Goal: Transaction & Acquisition: Purchase product/service

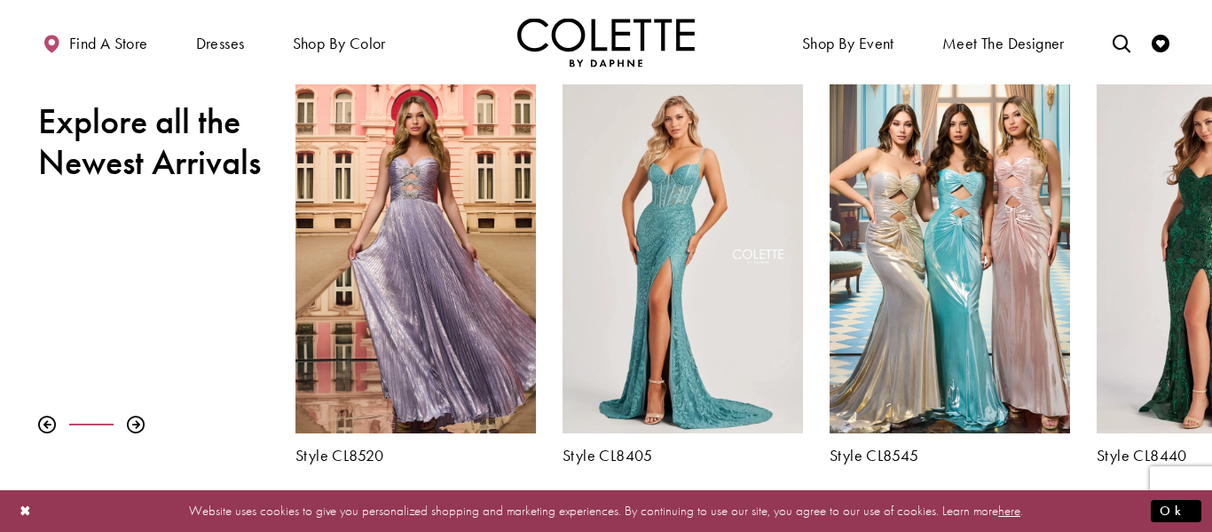
scroll to position [610, 0]
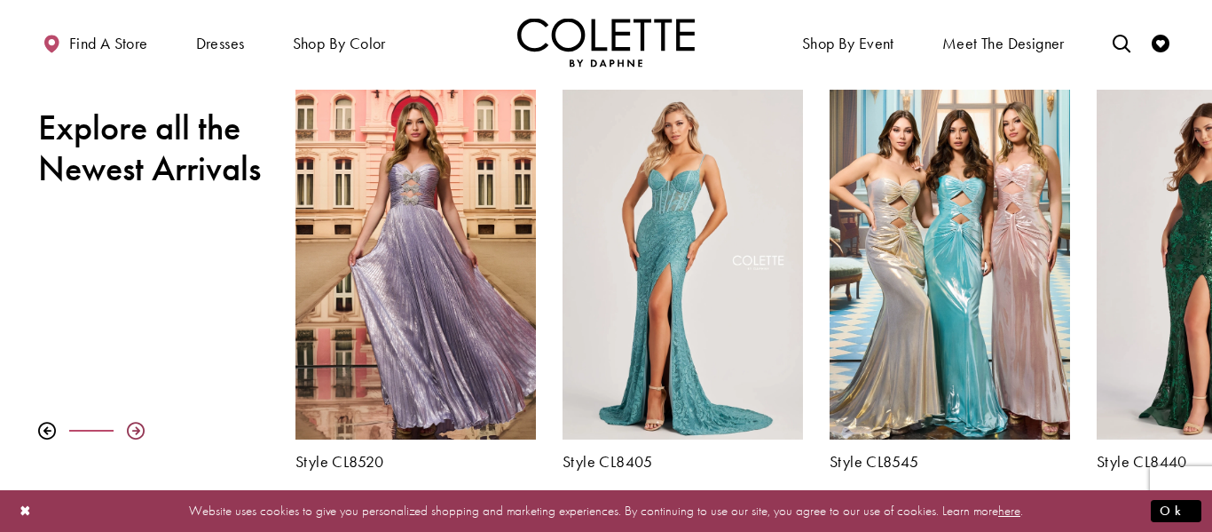
click at [134, 432] on div at bounding box center [136, 431] width 18 height 18
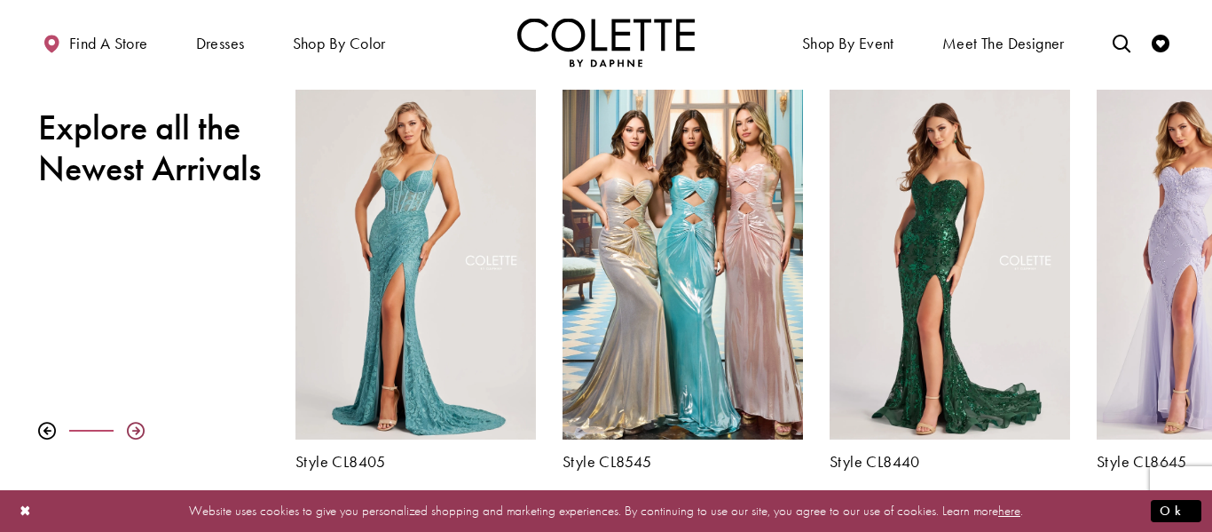
click at [134, 432] on div at bounding box center [136, 431] width 18 height 18
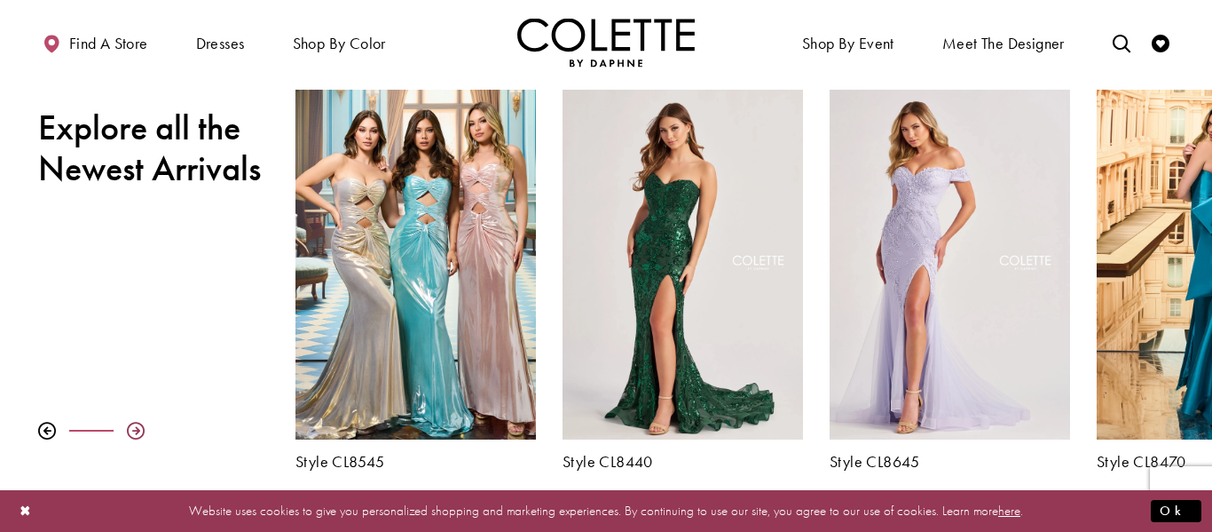
click at [134, 432] on div at bounding box center [136, 431] width 18 height 18
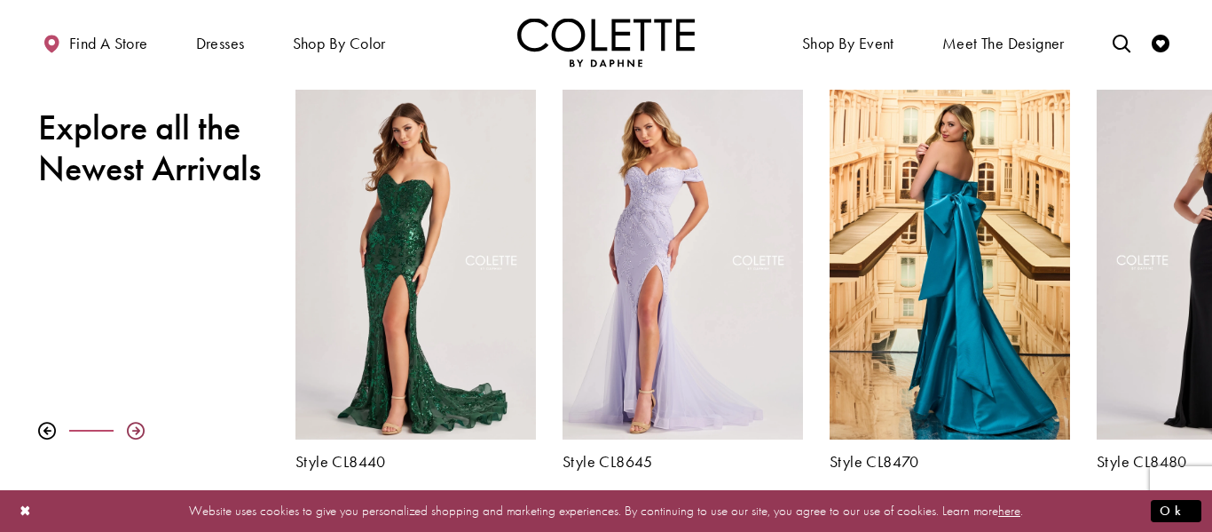
click at [134, 432] on div at bounding box center [136, 431] width 18 height 18
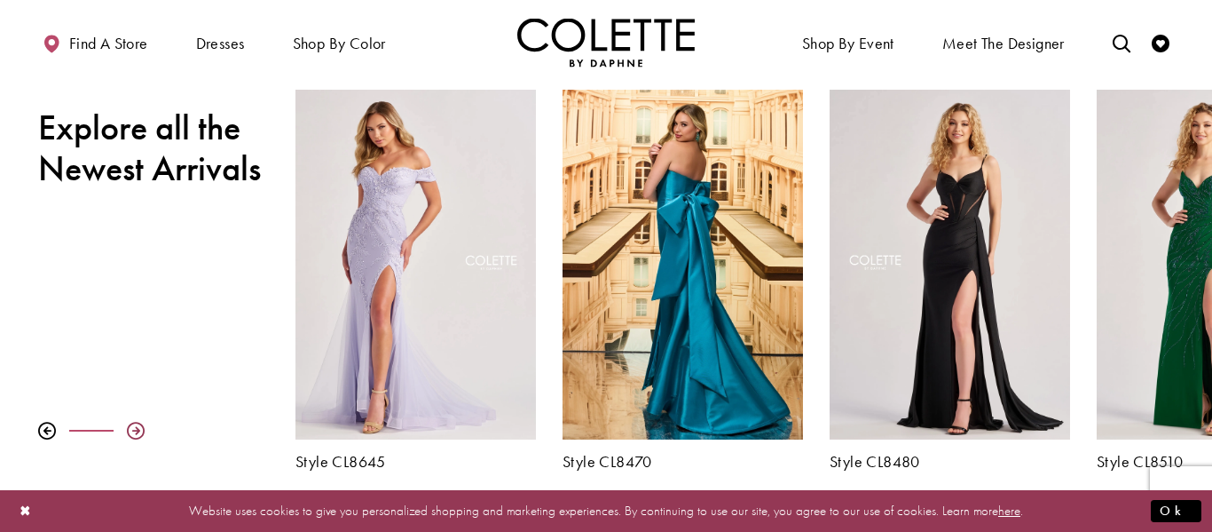
click at [134, 432] on div at bounding box center [136, 431] width 18 height 18
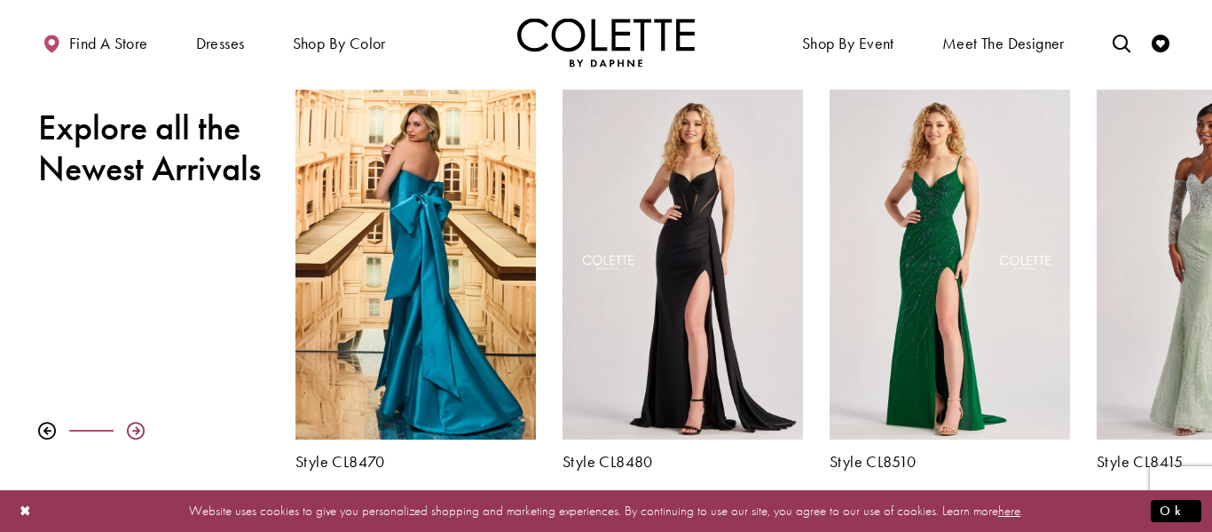
click at [134, 432] on div at bounding box center [136, 431] width 18 height 18
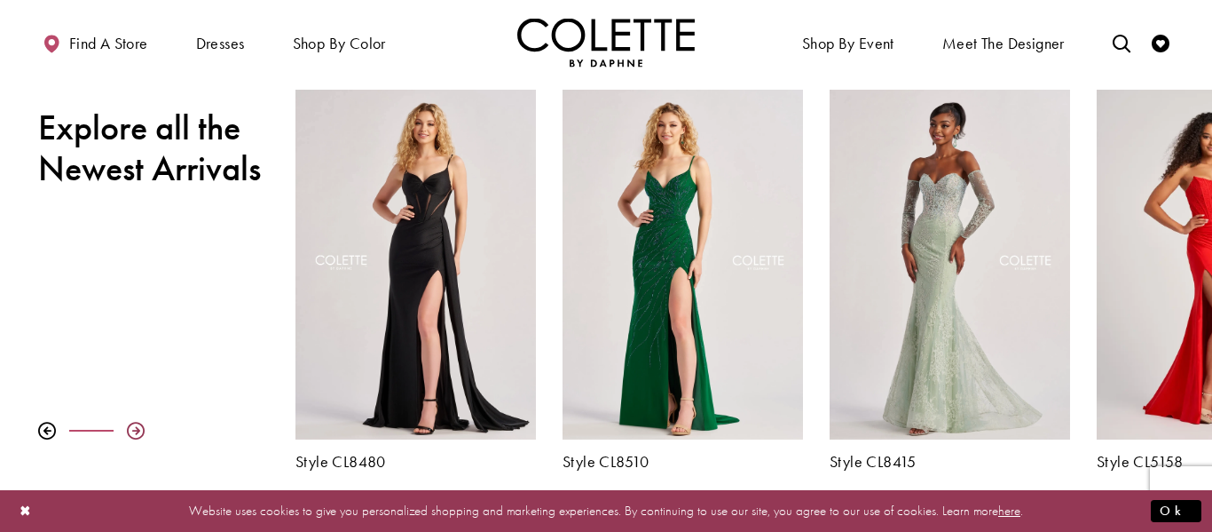
click at [134, 432] on div at bounding box center [136, 431] width 18 height 18
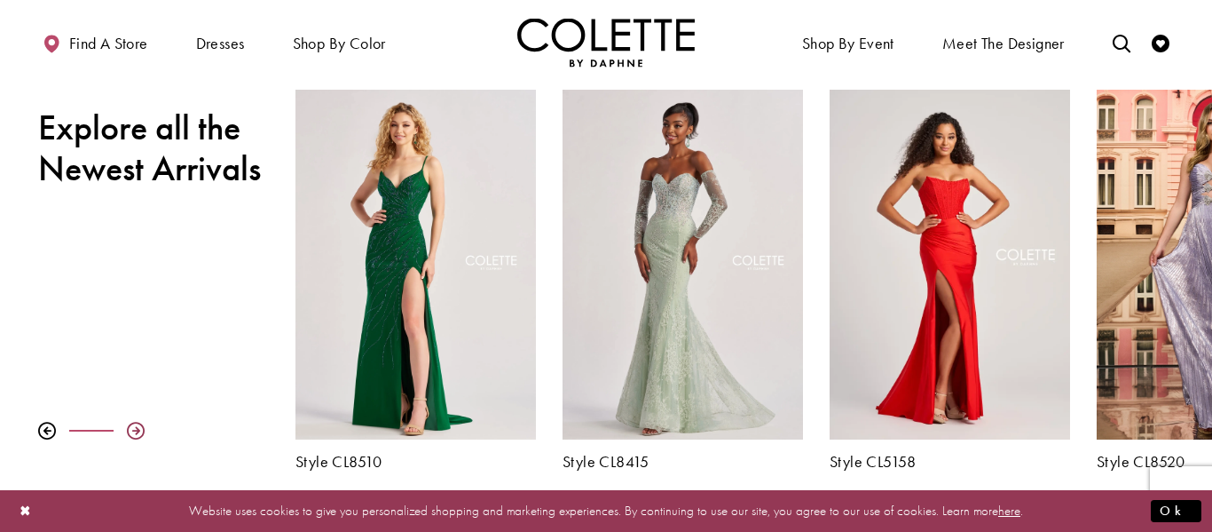
click at [135, 433] on div at bounding box center [136, 431] width 18 height 18
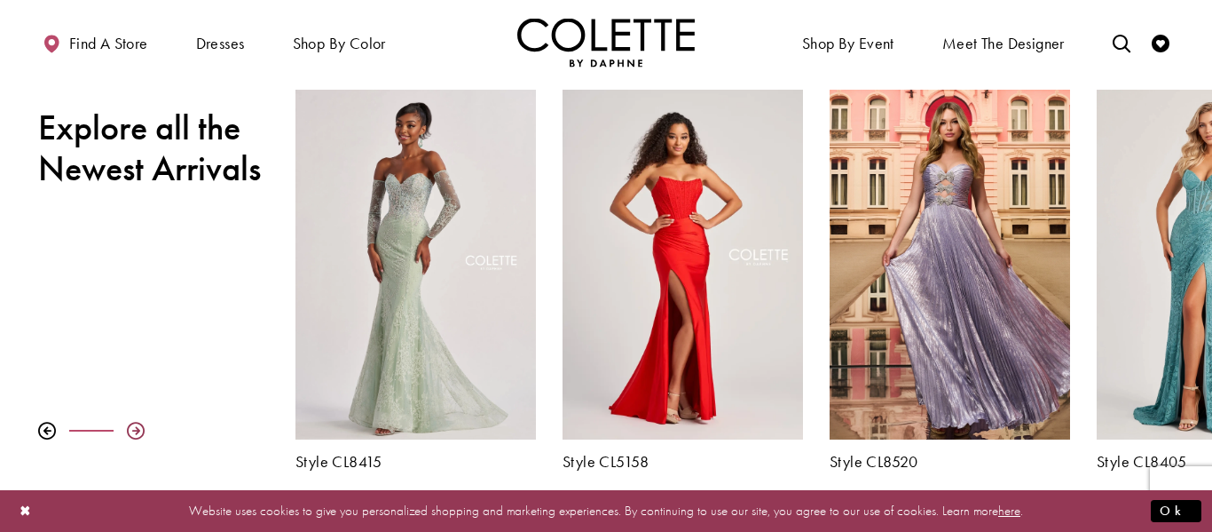
click at [135, 433] on div at bounding box center [136, 431] width 18 height 18
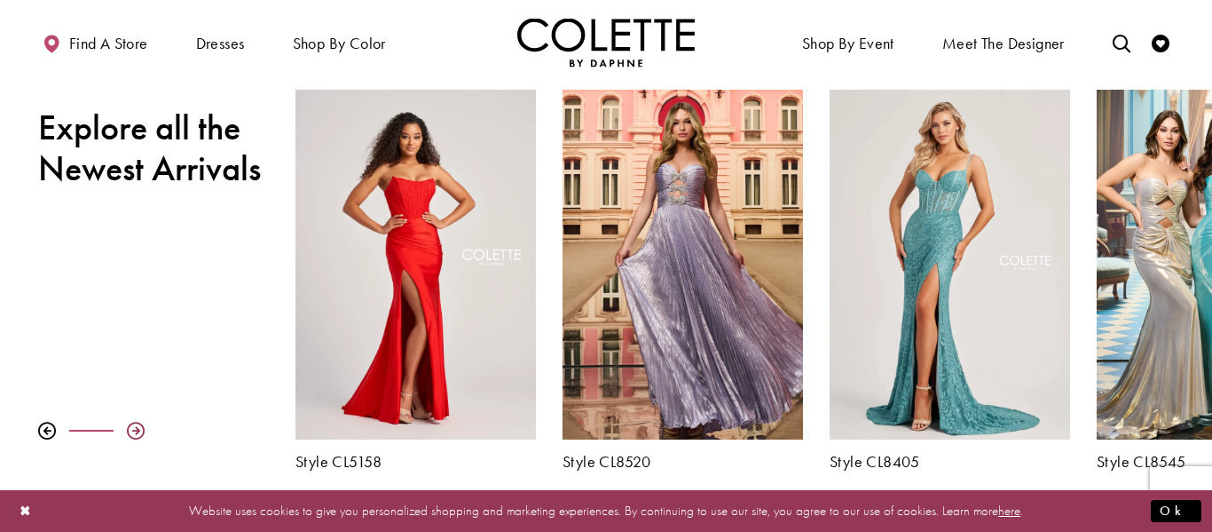
click at [135, 433] on div at bounding box center [136, 431] width 18 height 18
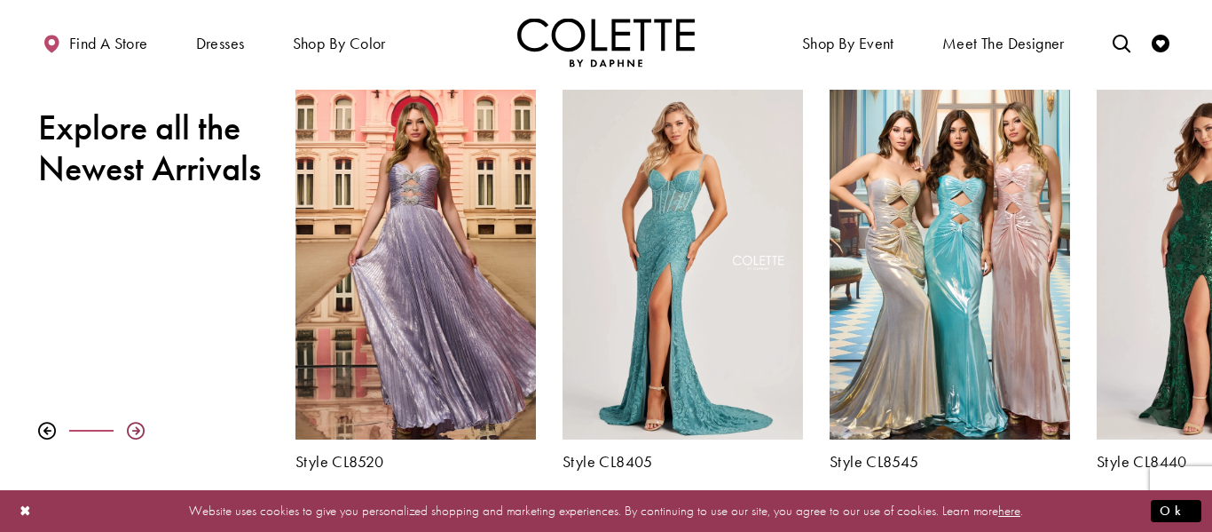
click at [135, 433] on div at bounding box center [136, 431] width 18 height 18
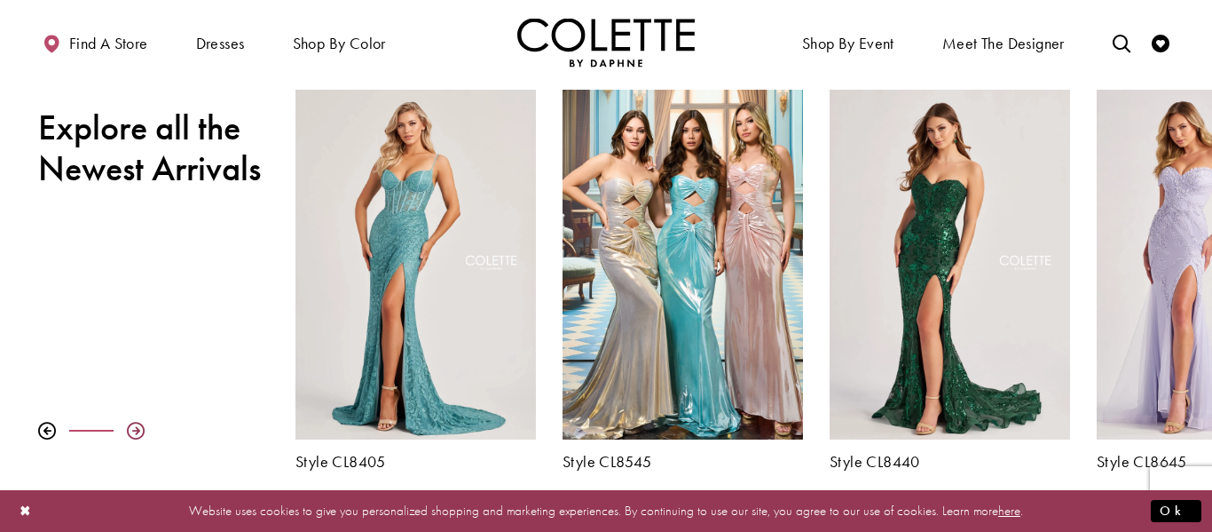
click at [135, 434] on div at bounding box center [136, 431] width 18 height 18
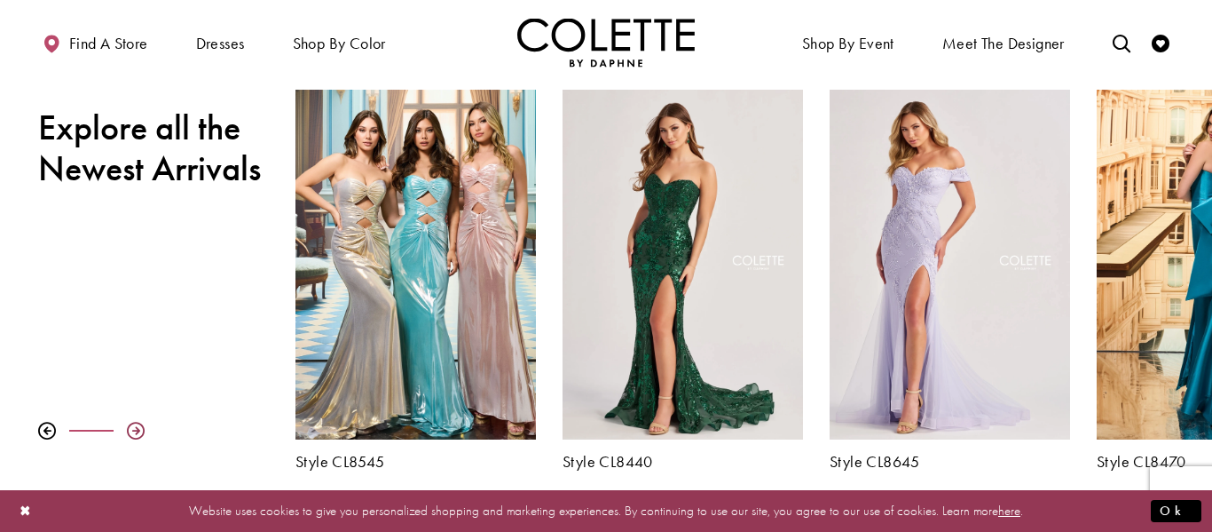
click at [135, 434] on div at bounding box center [136, 431] width 18 height 18
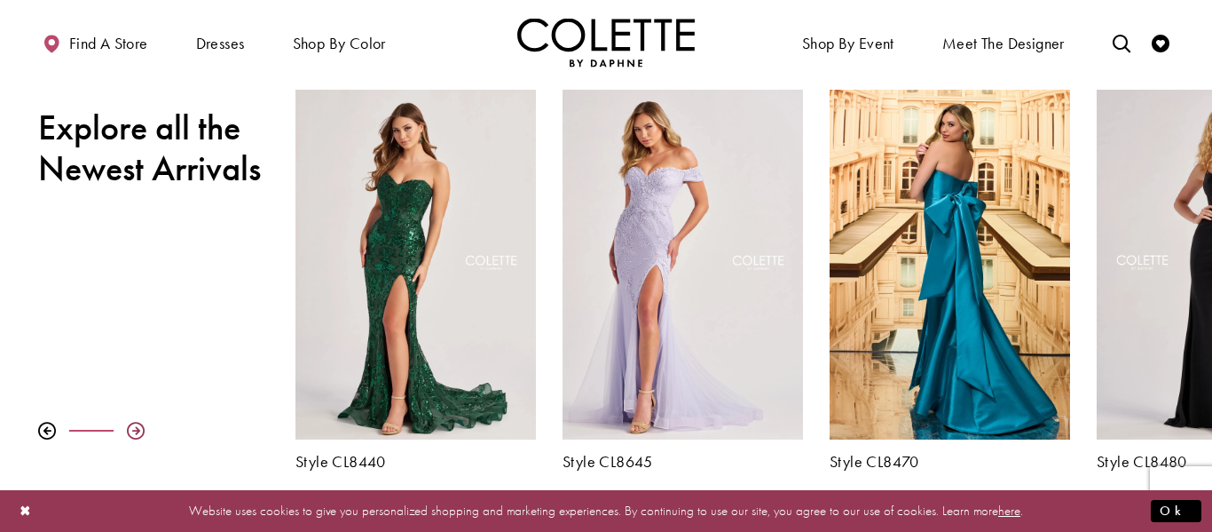
click at [136, 434] on div at bounding box center [136, 431] width 18 height 18
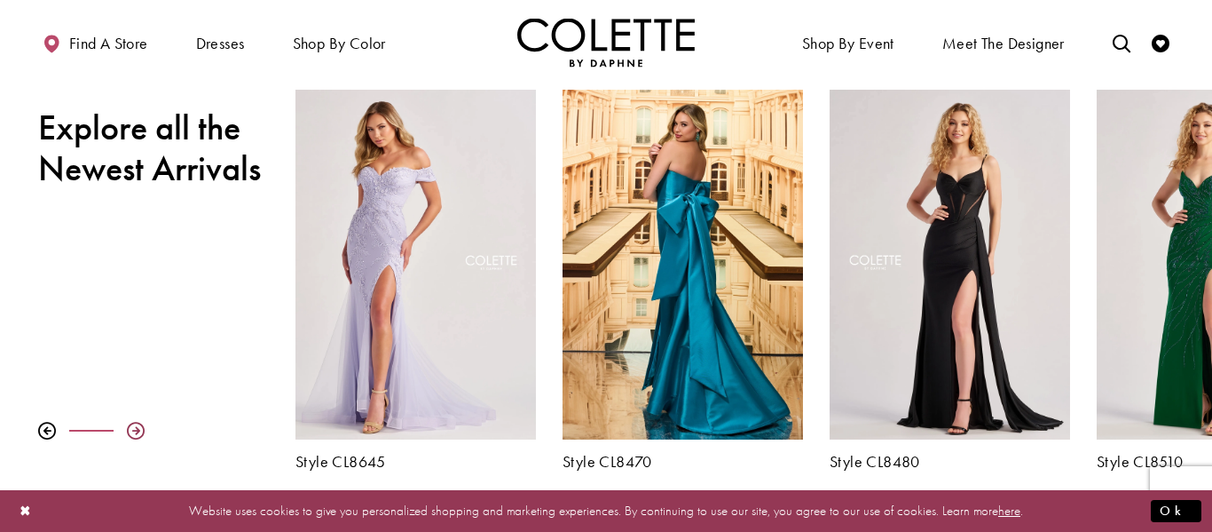
click at [136, 434] on div at bounding box center [136, 431] width 18 height 18
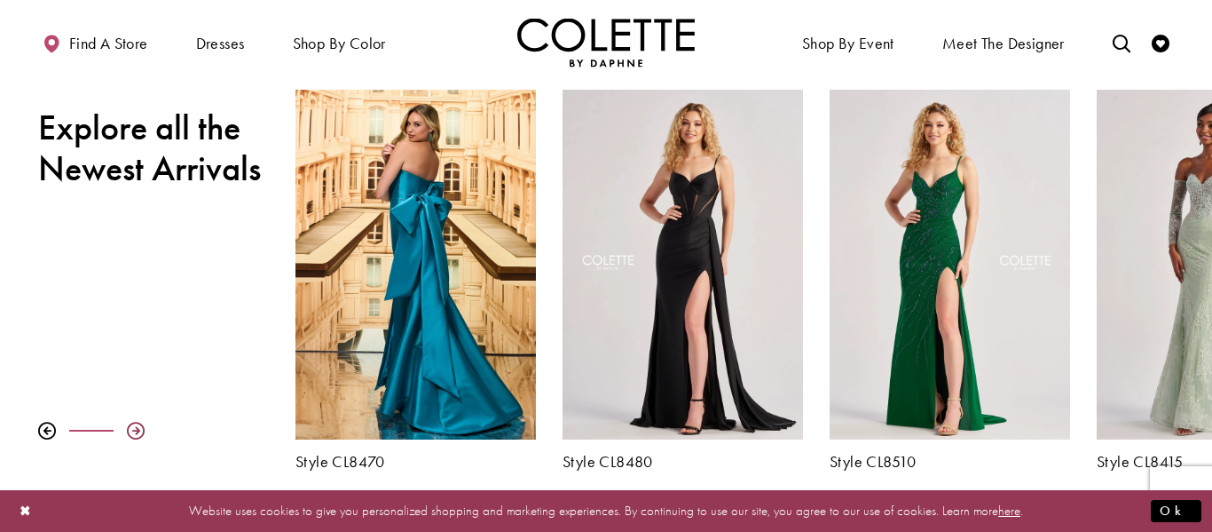
click at [136, 434] on div at bounding box center [136, 431] width 18 height 18
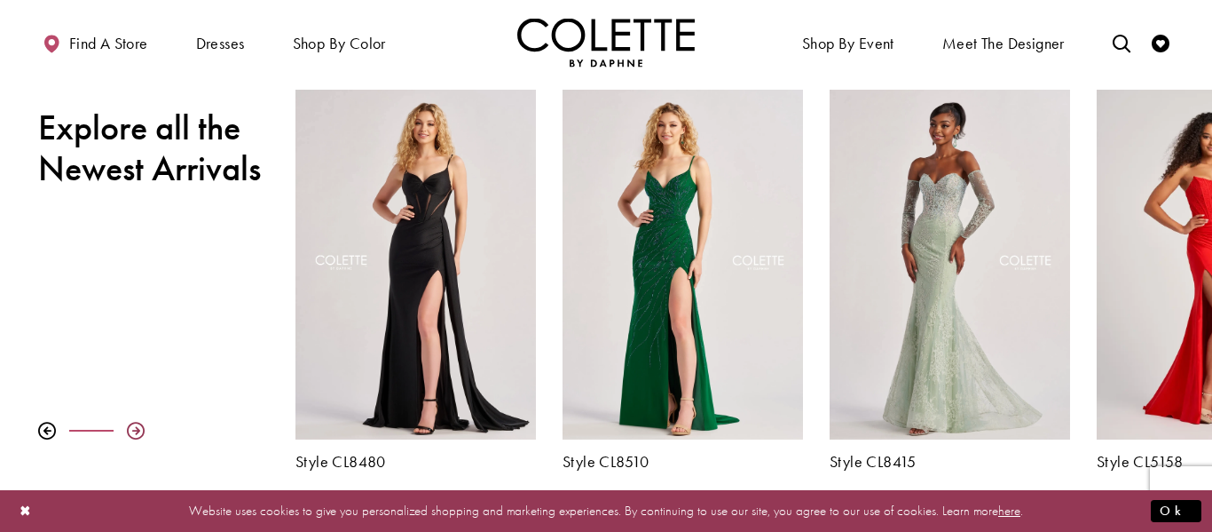
click at [136, 434] on div at bounding box center [136, 431] width 18 height 18
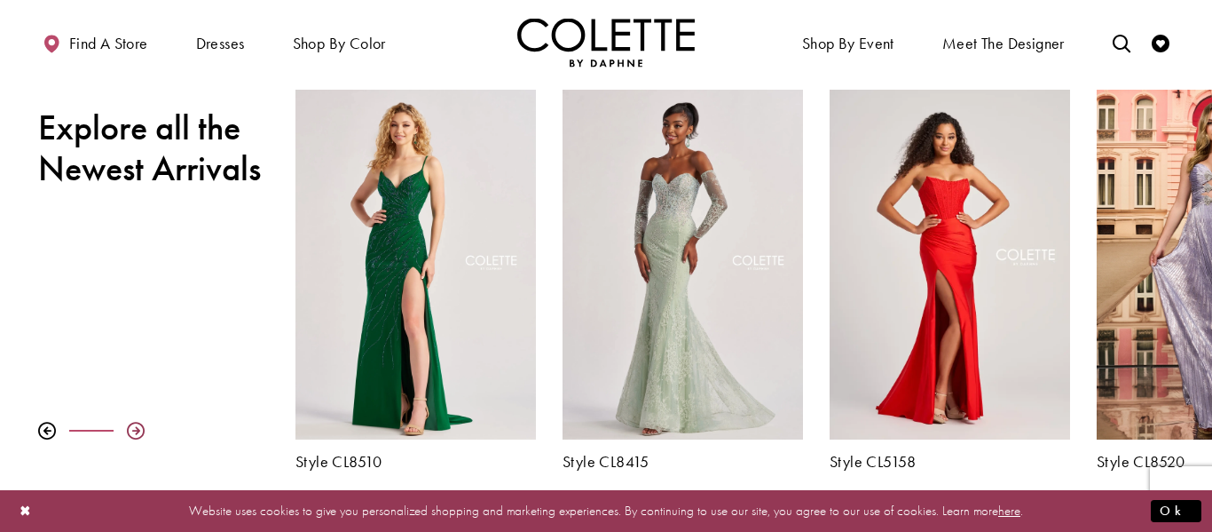
click at [136, 434] on div at bounding box center [136, 431] width 18 height 18
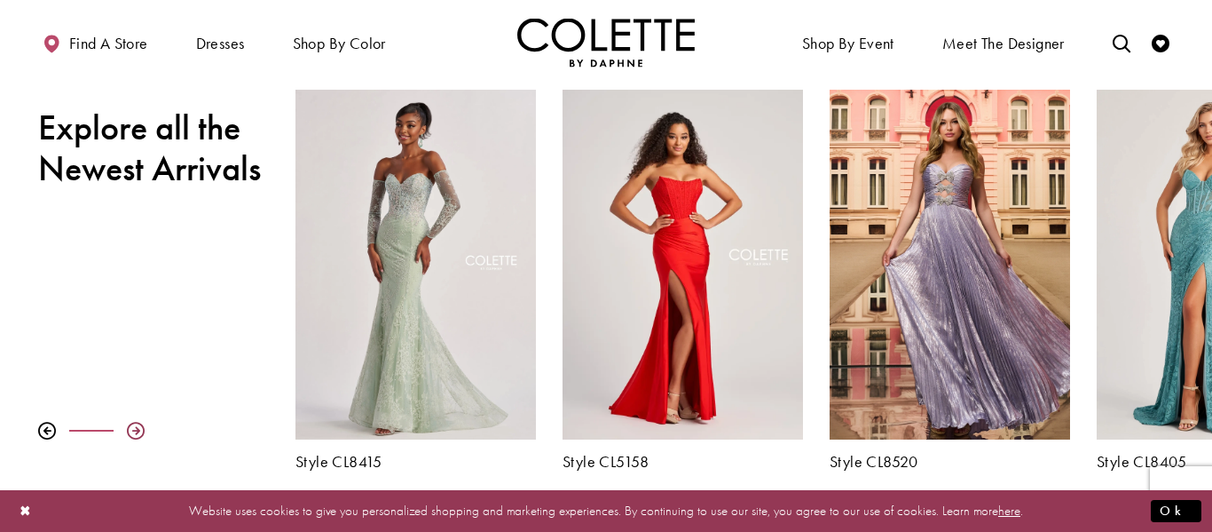
click at [136, 434] on div at bounding box center [136, 431] width 18 height 18
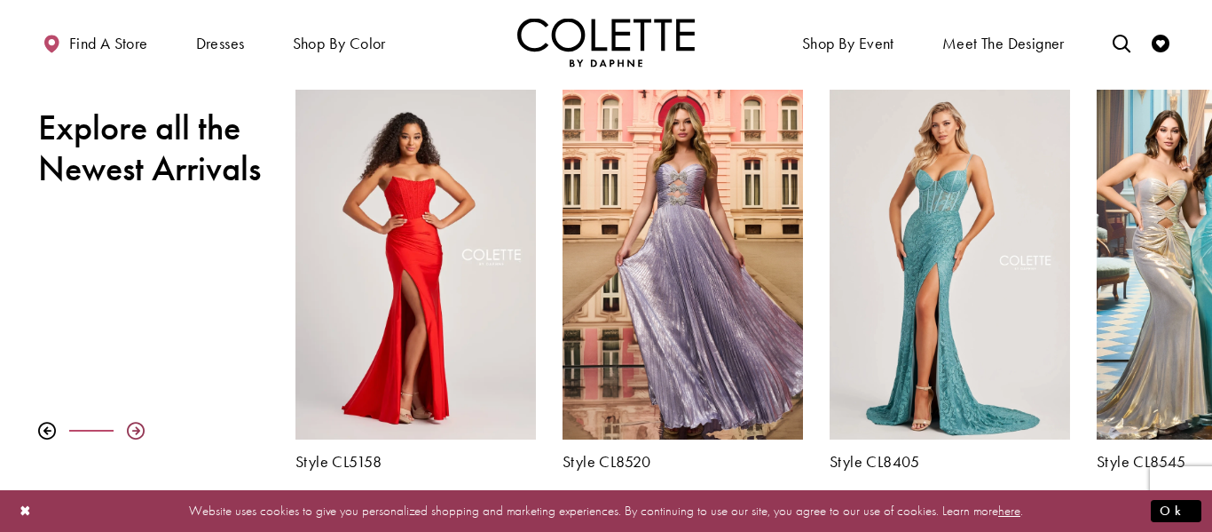
click at [136, 434] on div at bounding box center [136, 431] width 18 height 18
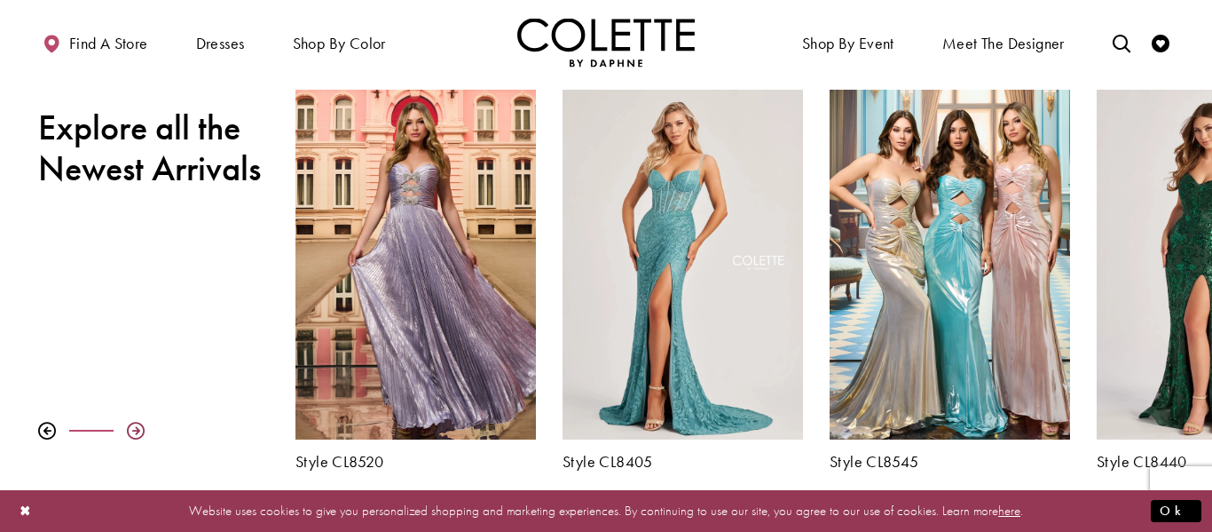
click at [135, 433] on div at bounding box center [136, 431] width 18 height 18
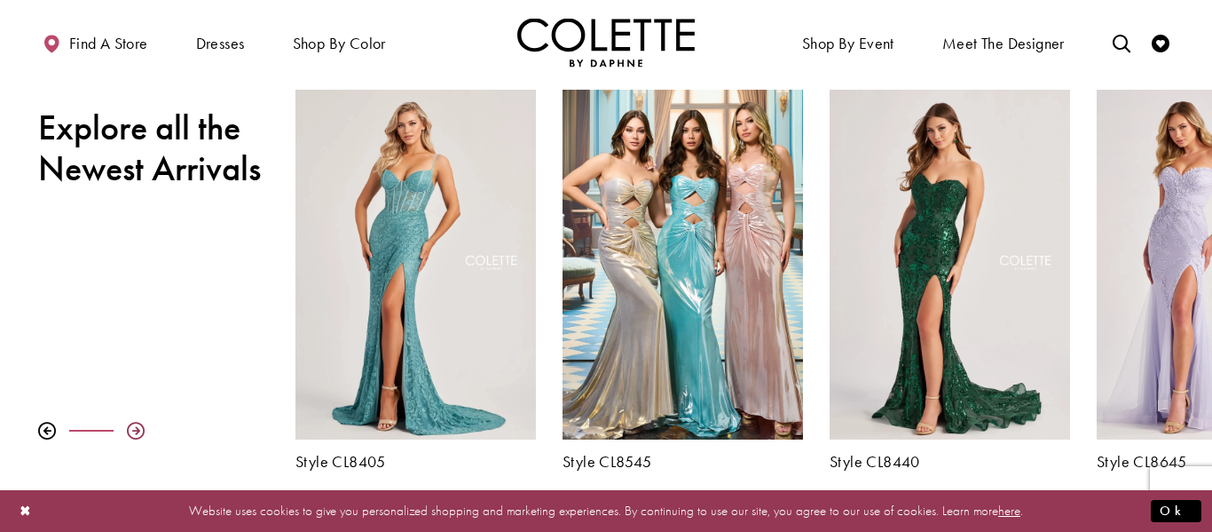
click at [135, 433] on div at bounding box center [136, 431] width 18 height 18
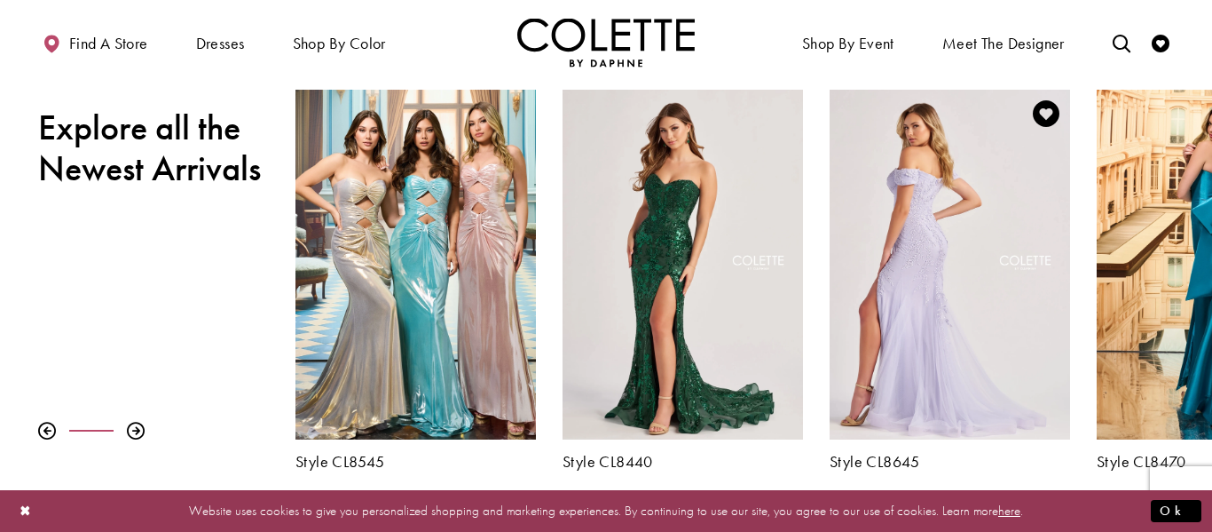
click at [915, 210] on div "Visit Colette by Daphne Style No. CL8645 Page" at bounding box center [950, 265] width 241 height 350
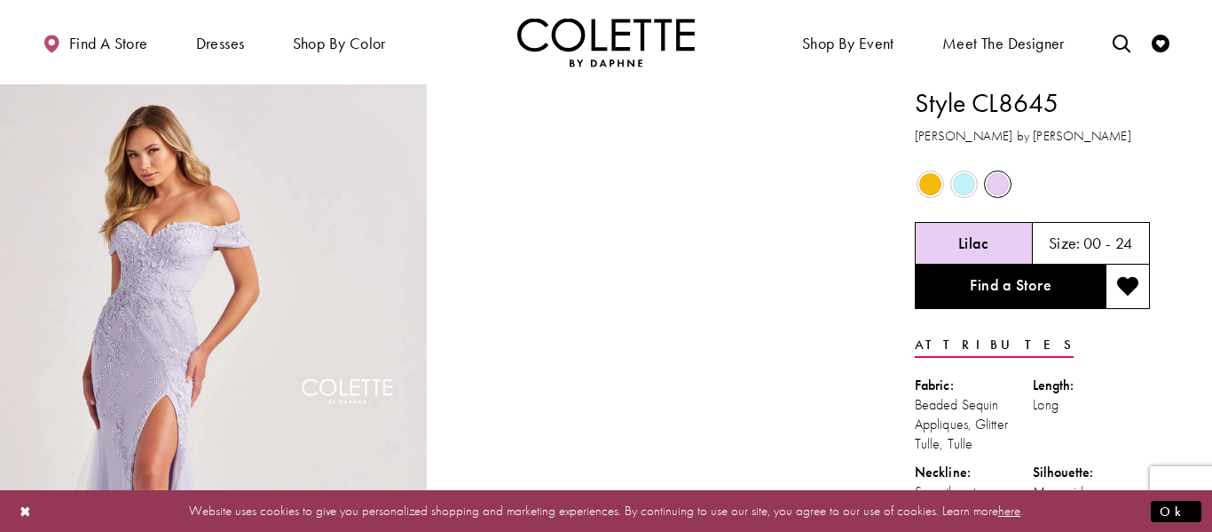
click at [962, 183] on span "Product color controls state depends on size chosen" at bounding box center [964, 184] width 22 height 22
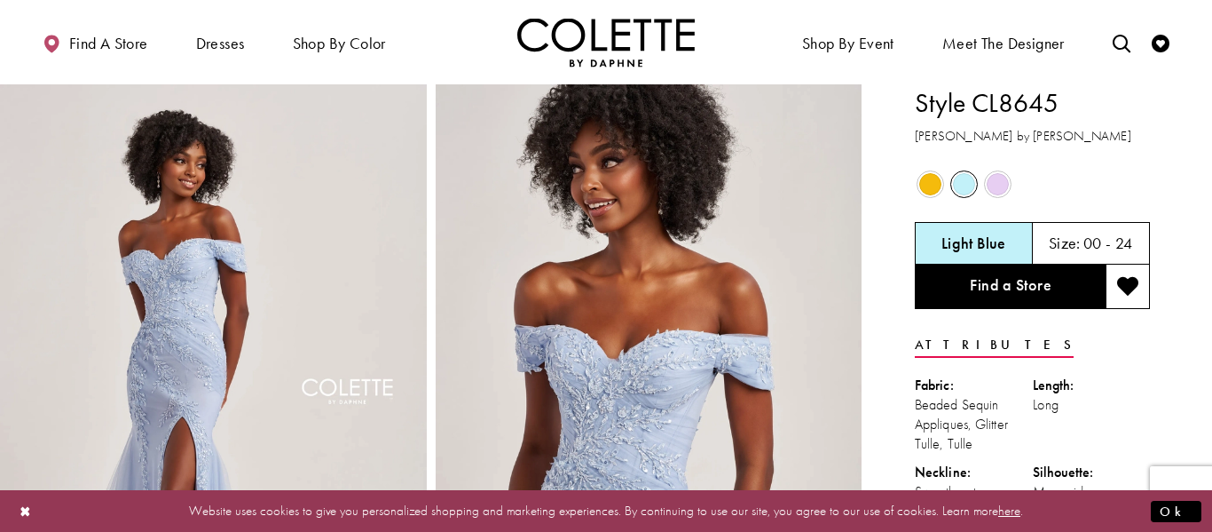
click at [925, 187] on span "Product color controls state depends on size chosen" at bounding box center [930, 184] width 22 height 22
